Goal: Task Accomplishment & Management: Manage account settings

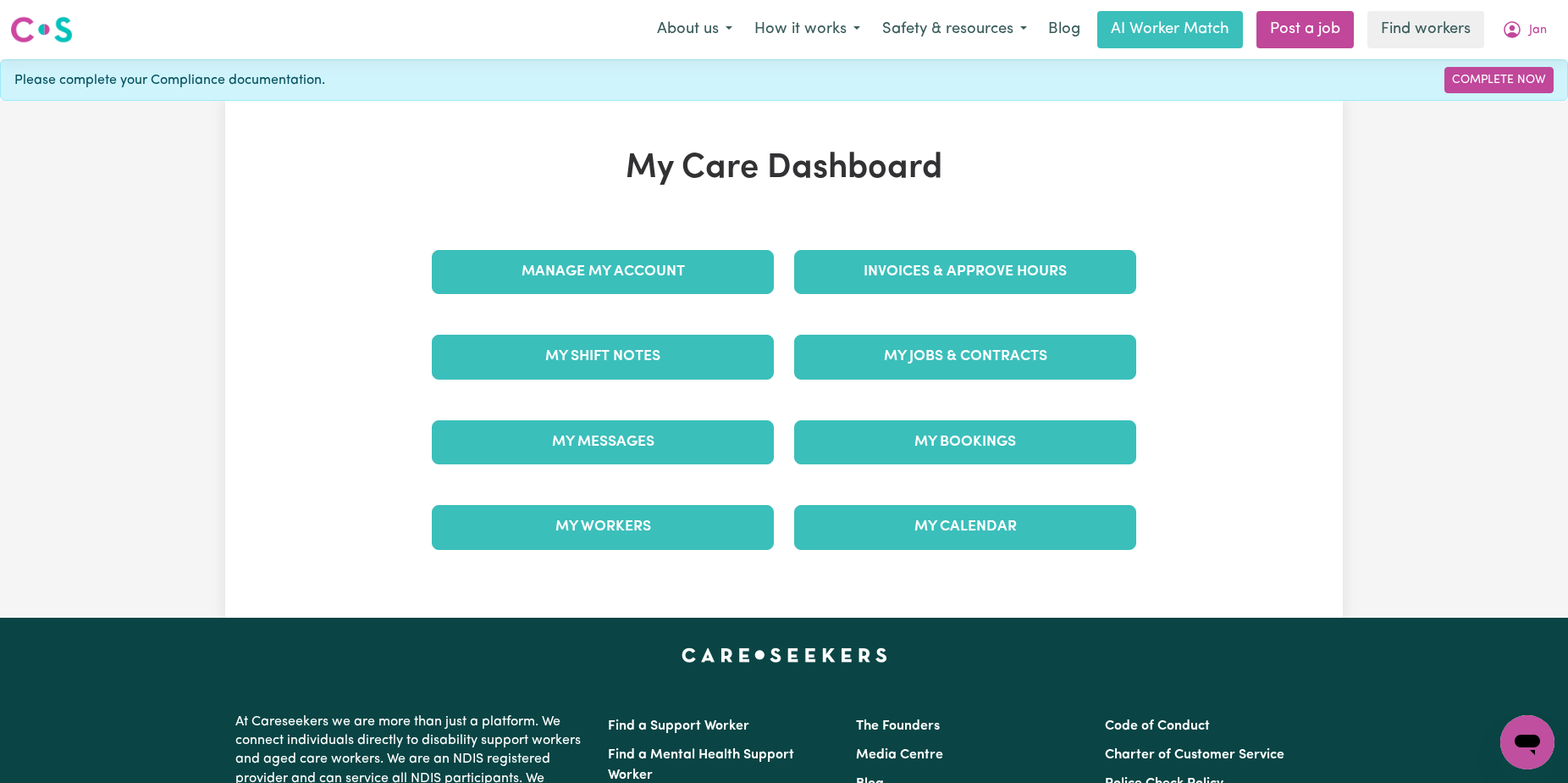
click at [1006, 224] on div "My Care Dashboard Manage My Account Invoices & Approve Hours My Shift Notes My …" at bounding box center [784, 359] width 745 height 422
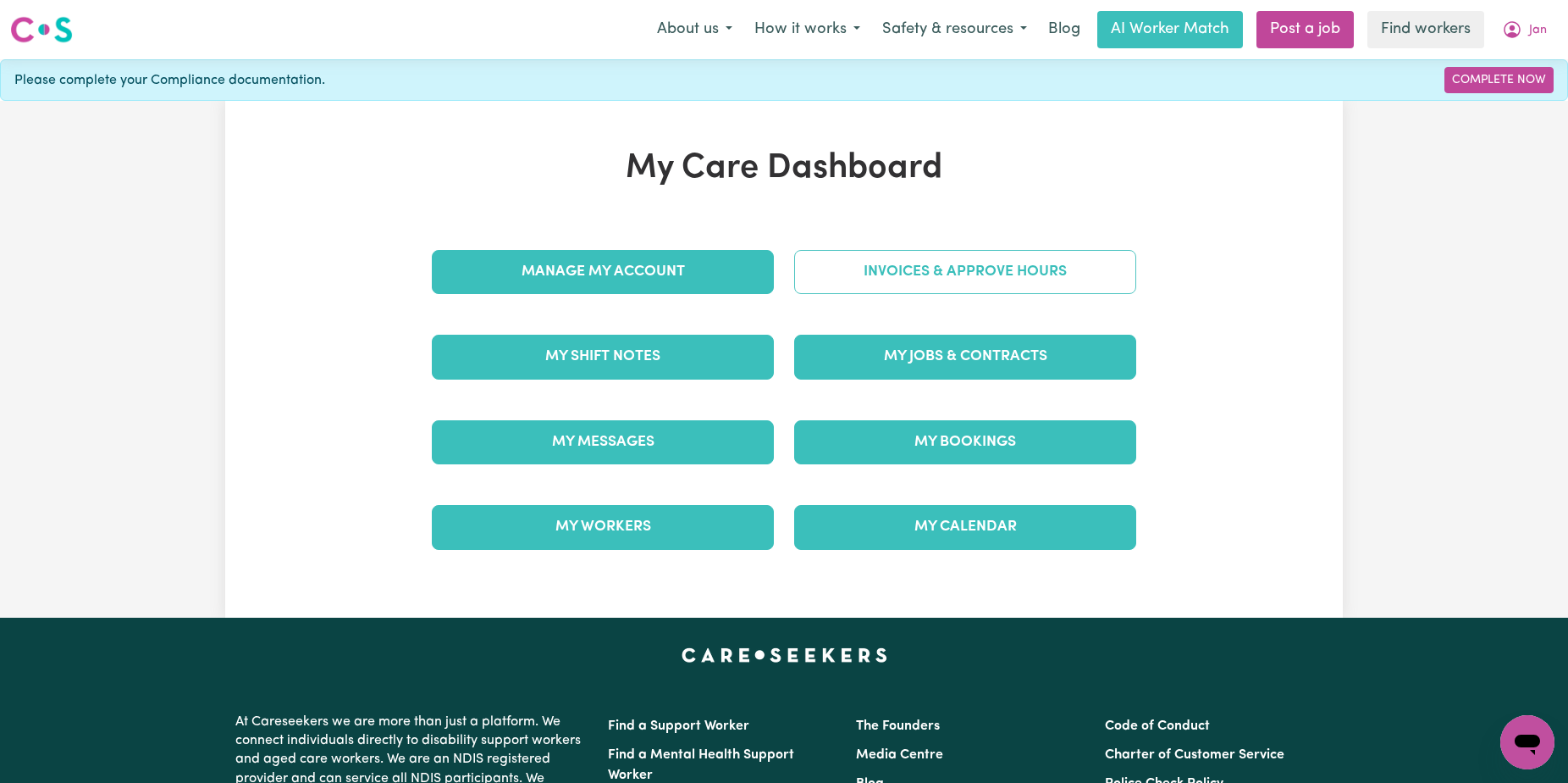
click at [992, 249] on div "Invoices & Approve Hours" at bounding box center [966, 272] width 363 height 85
click at [992, 250] on link "Invoices & Approve Hours" at bounding box center [966, 272] width 342 height 44
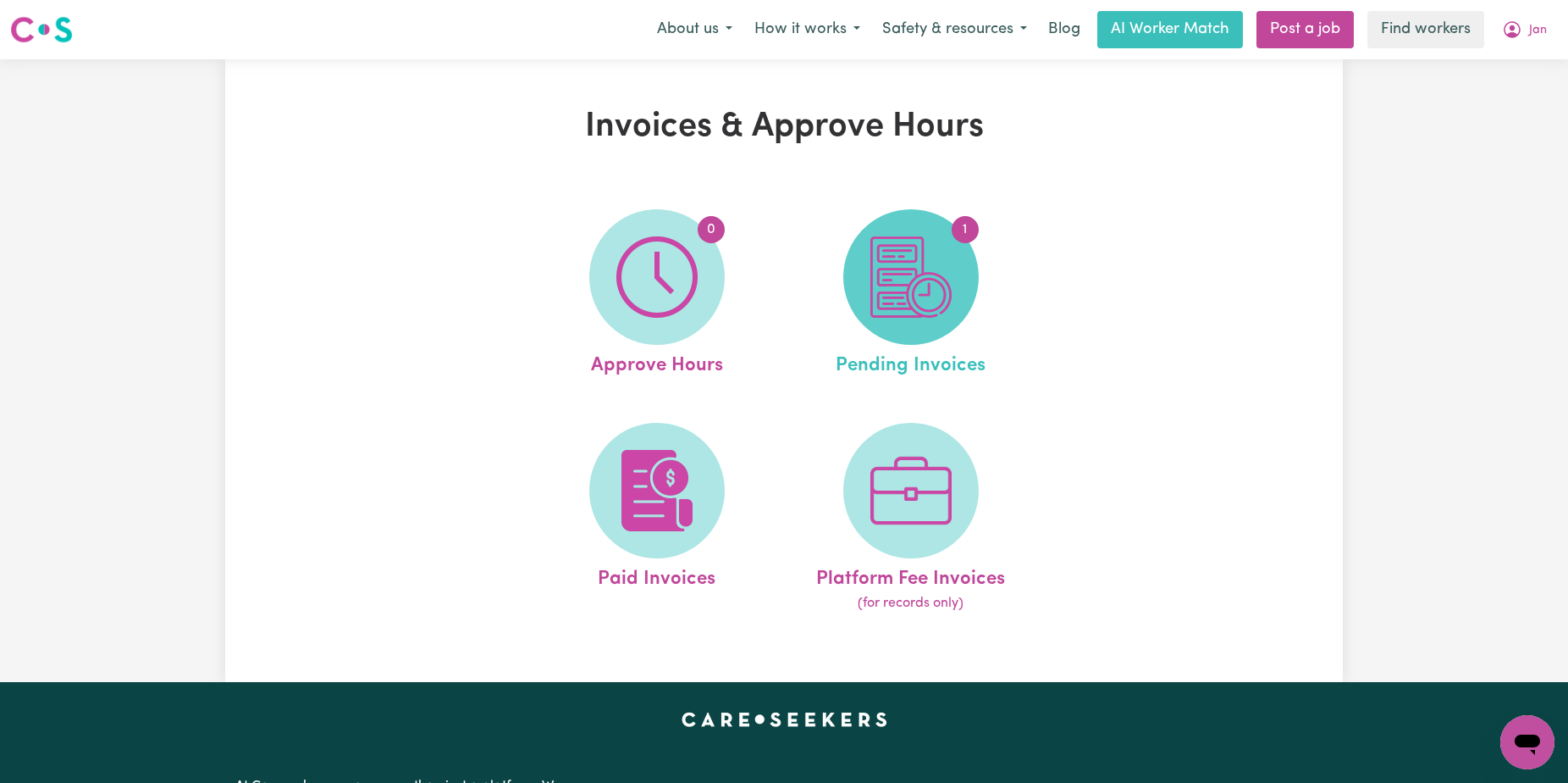
click at [896, 273] on img at bounding box center [911, 277] width 81 height 81
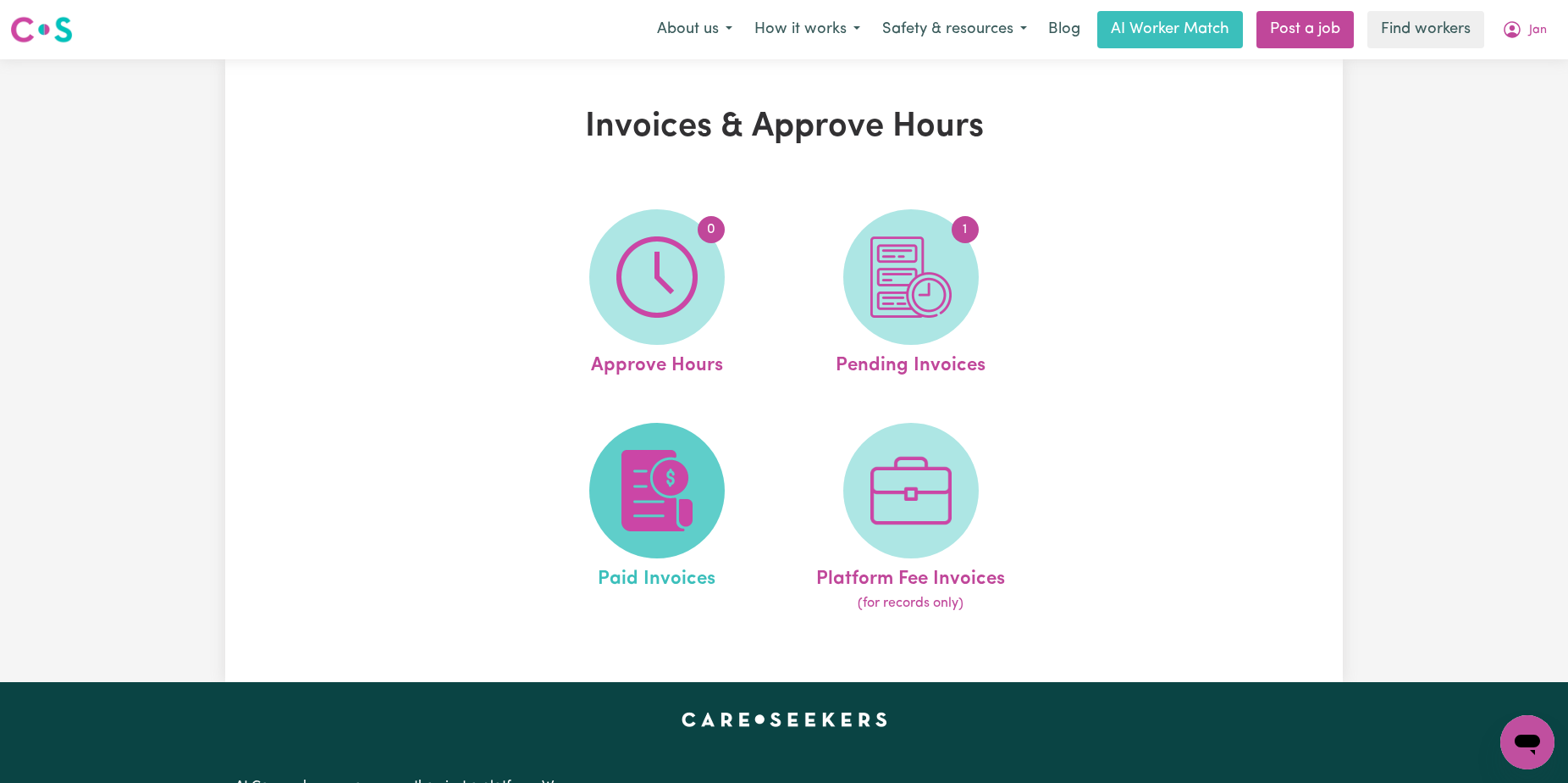
click at [711, 499] on span at bounding box center [657, 491] width 136 height 136
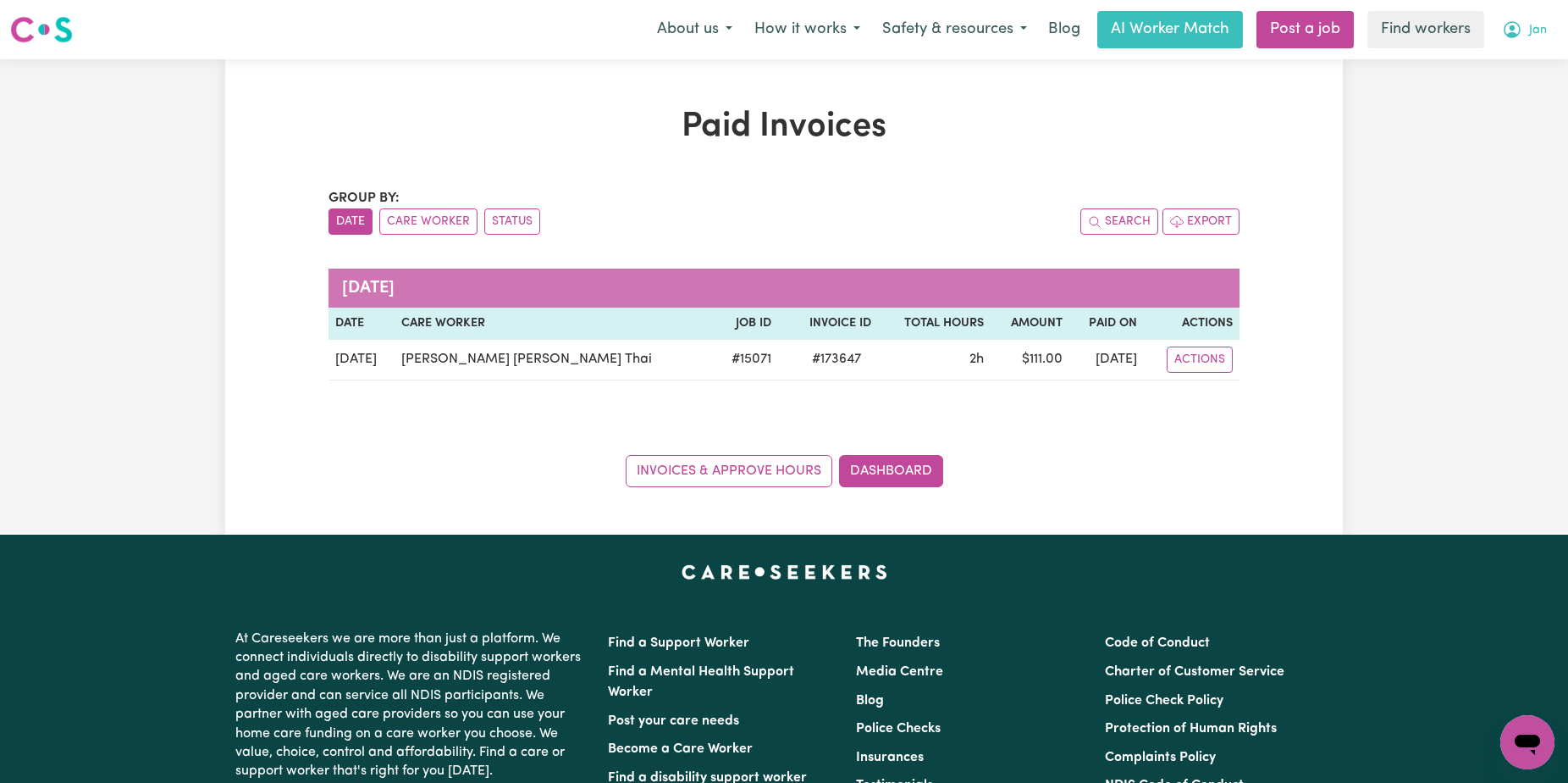
click at [1548, 28] on button "Jan" at bounding box center [1524, 30] width 67 height 36
click at [1511, 97] on link "Logout" at bounding box center [1490, 97] width 134 height 32
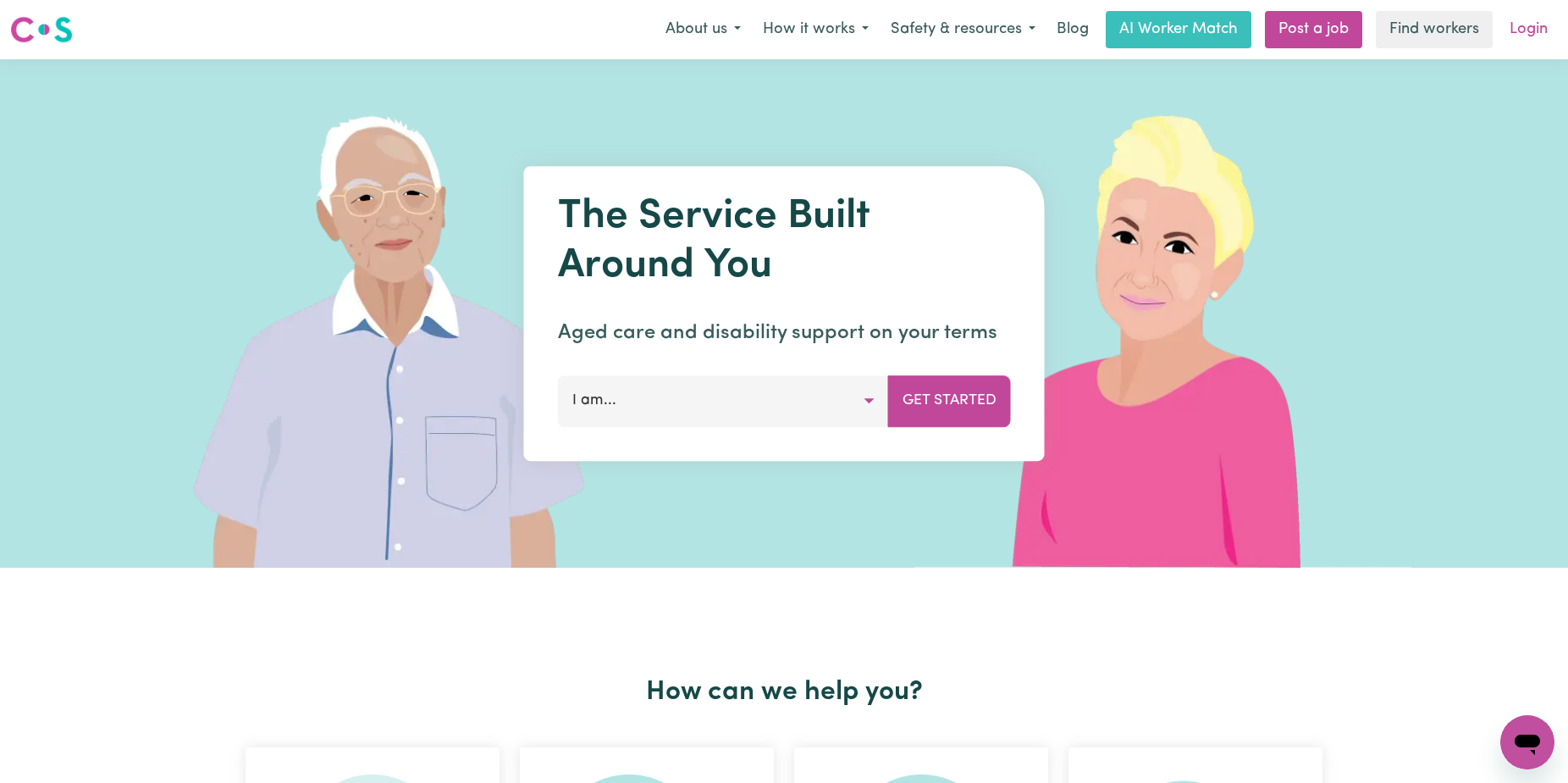
click at [1542, 26] on link "Login" at bounding box center [1528, 30] width 58 height 37
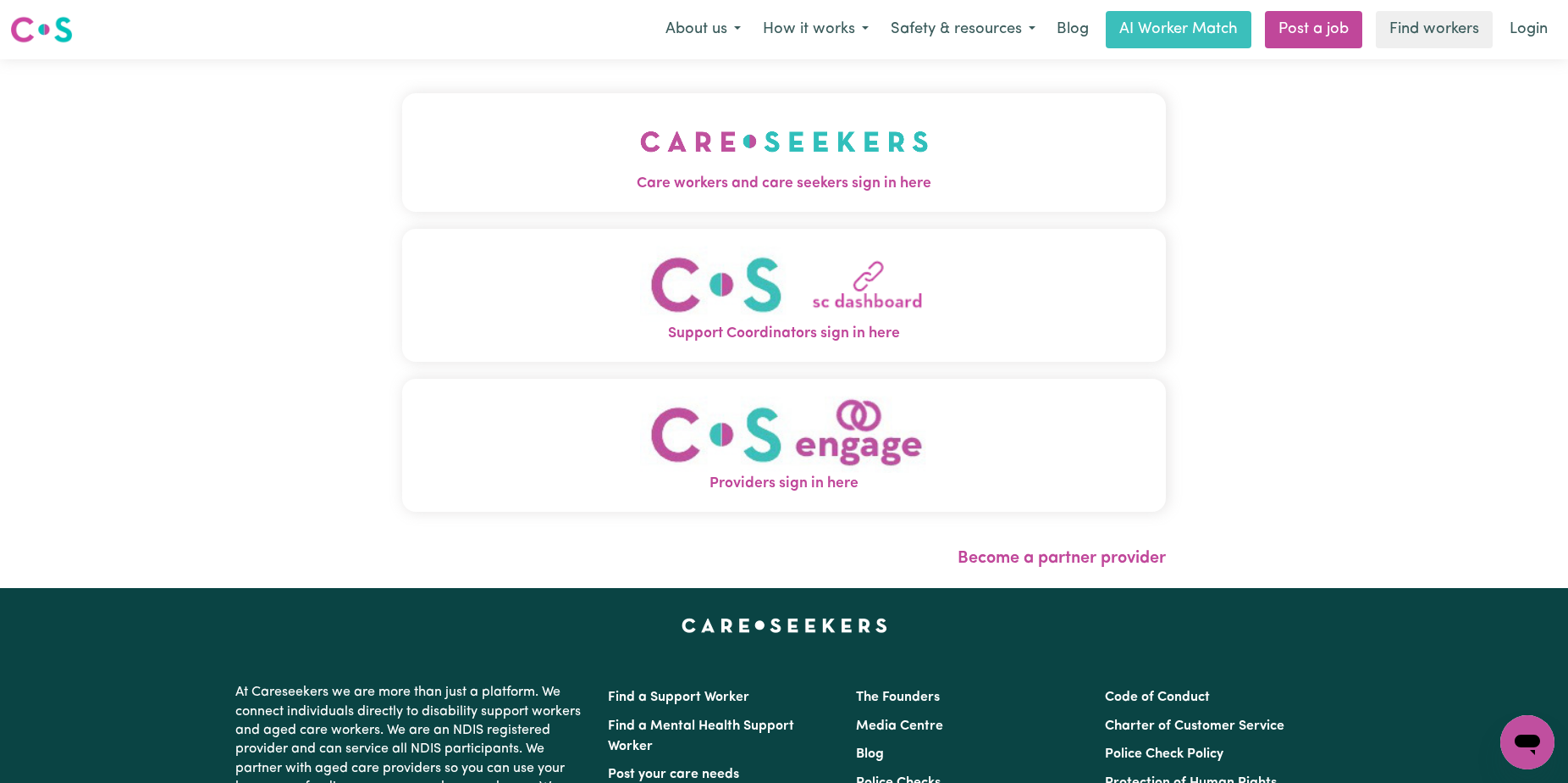
click at [807, 152] on button "Care workers and care seekers sign in here" at bounding box center [784, 153] width 764 height 119
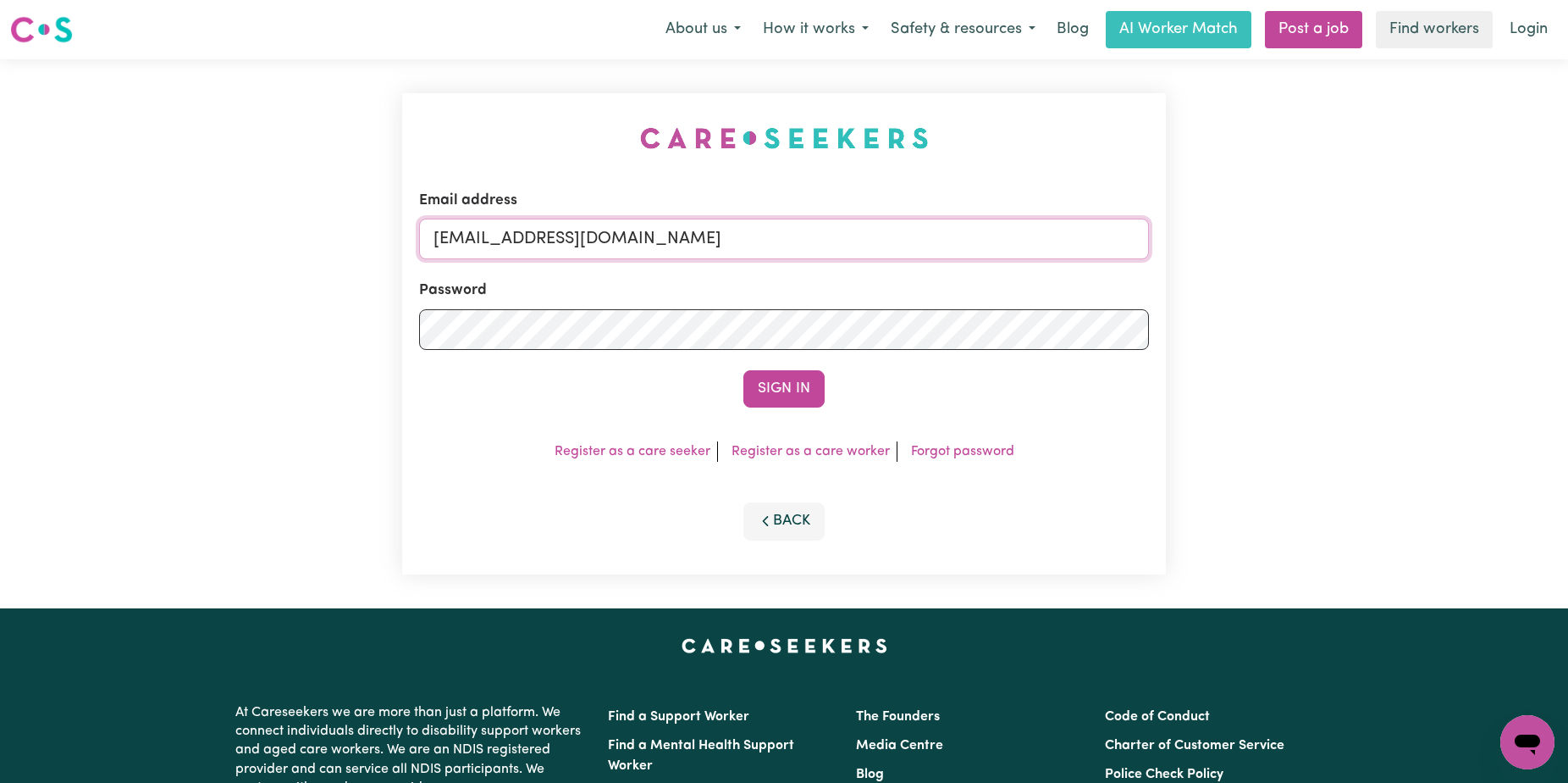
drag, startPoint x: 1043, startPoint y: 242, endPoint x: 519, endPoint y: 243, distance: 524.0
click at [519, 243] on input "[EMAIL_ADDRESS][DOMAIN_NAME]" at bounding box center [784, 239] width 730 height 41
paste input "CharlesRichmor"
type input "[EMAIL_ADDRESS][DOMAIN_NAME]"
click at [744, 370] on button "Sign In" at bounding box center [784, 389] width 81 height 37
